Goal: Transaction & Acquisition: Subscribe to service/newsletter

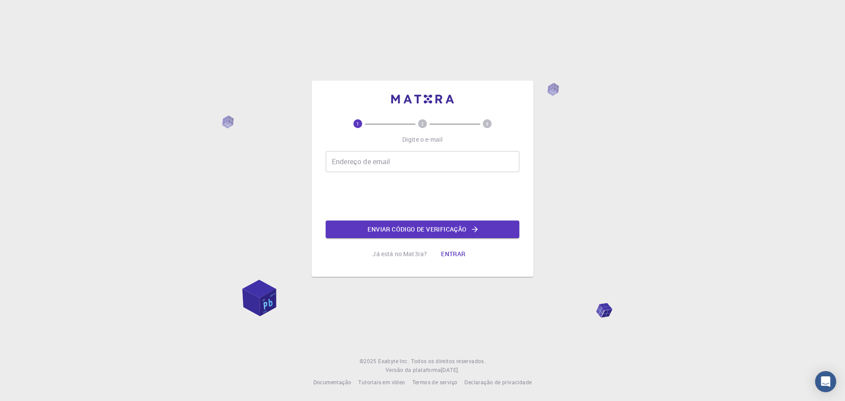
click at [363, 163] on input "Endereço de email" at bounding box center [423, 161] width 194 height 21
click at [407, 165] on input "Endereço de email" at bounding box center [423, 161] width 194 height 21
type input "[EMAIL_ADDRESS][DOMAIN_NAME]"
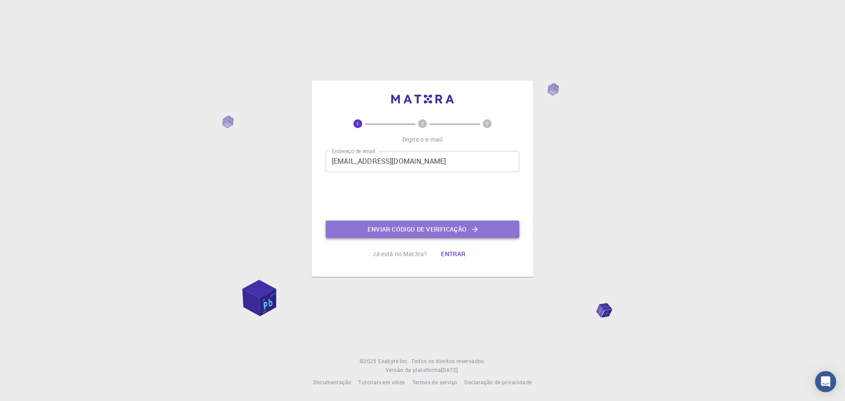
click at [430, 229] on font "Enviar código de verificação" at bounding box center [417, 229] width 99 height 8
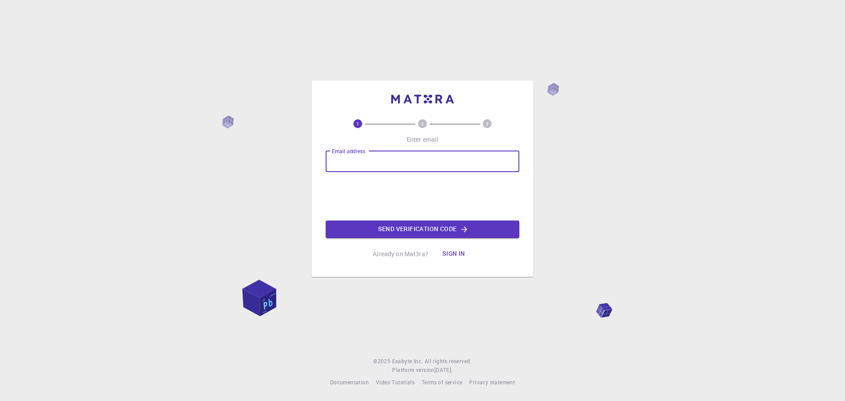
type input "[EMAIL_ADDRESS][DOMAIN_NAME]"
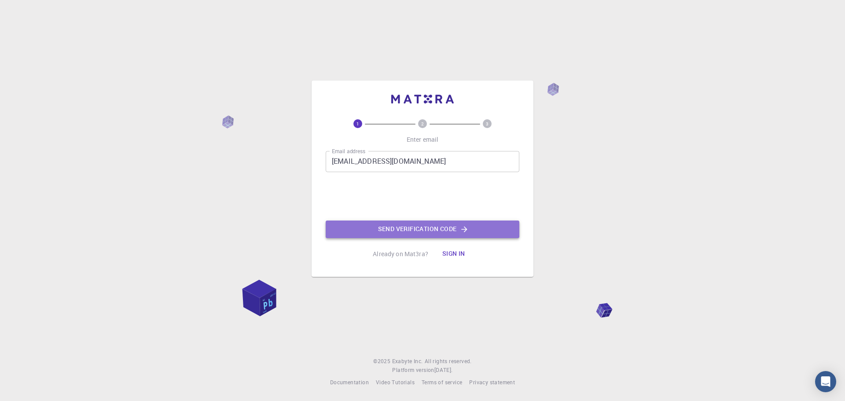
click at [441, 227] on button "Send verification code" at bounding box center [423, 230] width 194 height 18
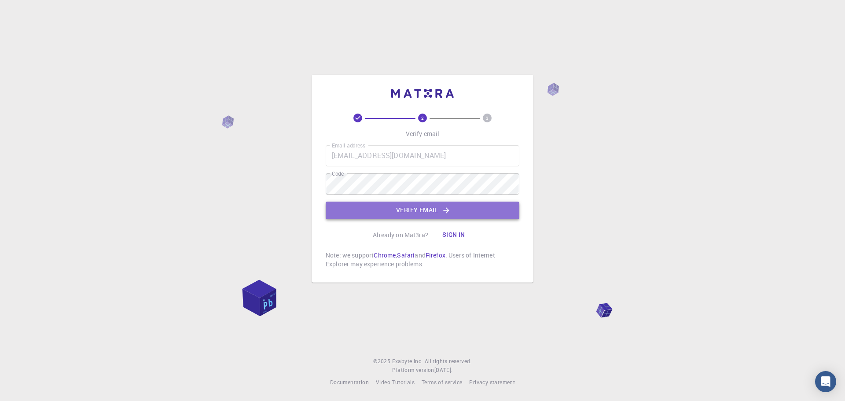
click at [435, 213] on button "Verify email" at bounding box center [423, 211] width 194 height 18
